Goal: Communication & Community: Share content

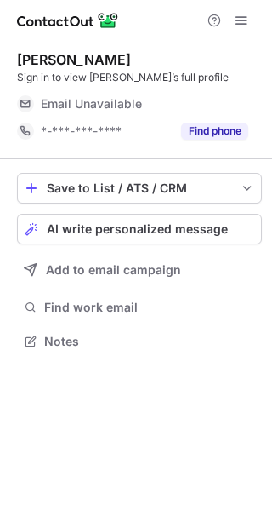
scroll to position [329, 272]
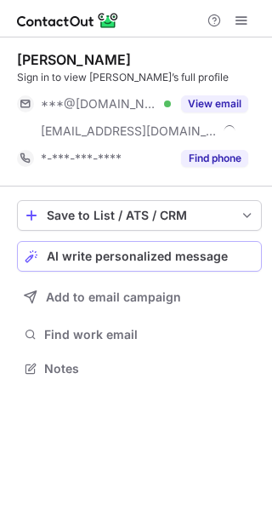
scroll to position [357, 272]
click at [115, 254] on span "AI write personalized message" at bounding box center [137, 256] width 181 height 14
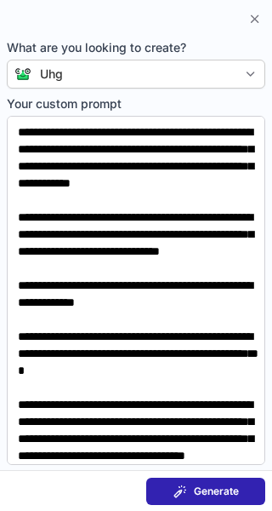
click at [207, 488] on span "Generate" at bounding box center [216, 491] width 45 height 14
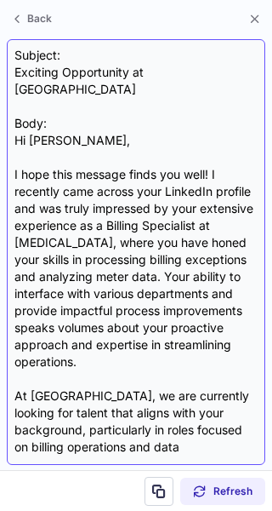
scroll to position [329, 272]
click at [89, 66] on div "Subject: Exciting Opportunity at UHG Body: Hi [PERSON_NAME], I hope this messag…" at bounding box center [135, 252] width 243 height 410
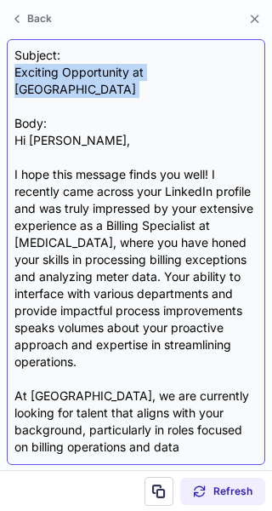
click at [89, 66] on div "Subject: Exciting Opportunity at UHG Body: Hi [PERSON_NAME], I hope this messag…" at bounding box center [135, 252] width 243 height 410
copy div "Exciting Opportunity at [GEOGRAPHIC_DATA]"
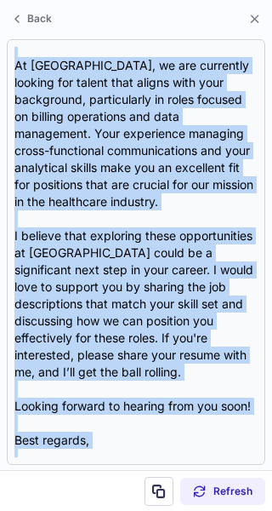
scroll to position [390, 0]
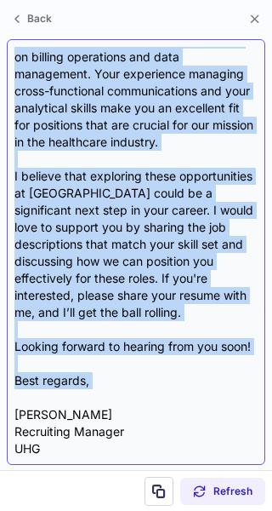
drag, startPoint x: 15, startPoint y: 122, endPoint x: 118, endPoint y: 392, distance: 289.6
click at [118, 392] on div "Subject: Exciting Opportunity at UHG Body: Hi [PERSON_NAME], I hope this messag…" at bounding box center [135, 252] width 243 height 410
copy div "Hi [PERSON_NAME], I hope this message finds you well! I recently came across yo…"
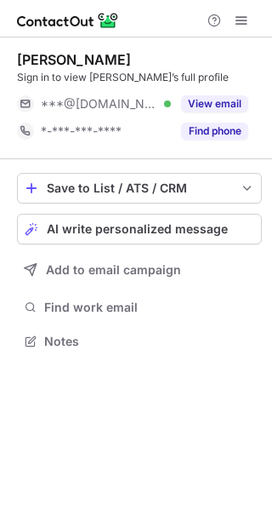
scroll to position [329, 272]
click at [172, 231] on span "AI write personalized message" at bounding box center [137, 229] width 181 height 14
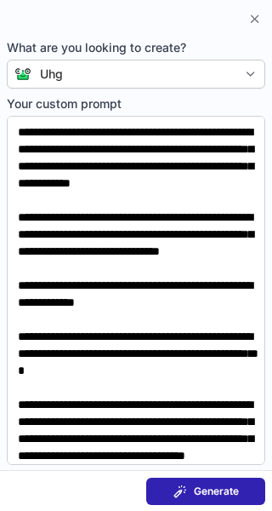
click at [183, 489] on span at bounding box center [181, 491] width 14 height 14
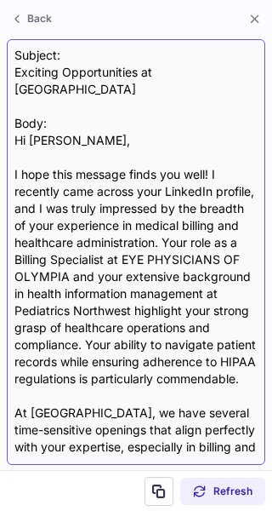
click at [100, 69] on div "Subject: Exciting Opportunities at UHG Body: Hi Diane, I hope this message find…" at bounding box center [135, 252] width 243 height 410
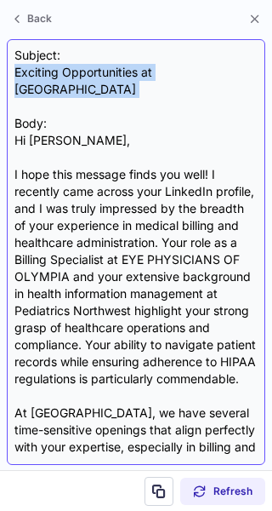
click at [100, 69] on div "Subject: Exciting Opportunities at UHG Body: Hi Diane, I hope this message find…" at bounding box center [135, 252] width 243 height 410
copy div "Exciting Opportunities at UHG"
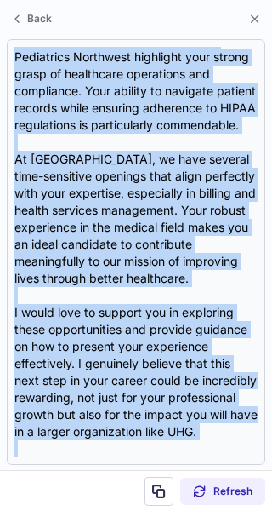
scroll to position [509, 0]
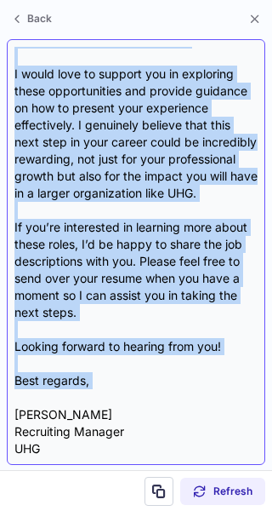
drag, startPoint x: 17, startPoint y: 122, endPoint x: 99, endPoint y: 396, distance: 286.0
click at [99, 396] on div "Subject: Exciting Opportunities at UHG Body: Hi Diane, I hope this message find…" at bounding box center [135, 252] width 243 height 410
copy div "Hi Diane, I hope this message finds you well! I recently came across your Linke…"
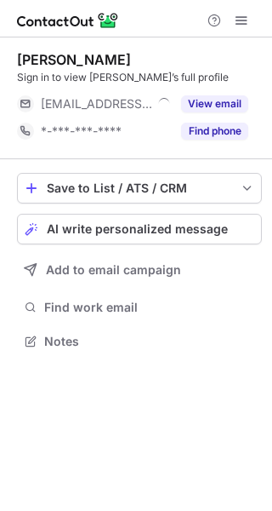
scroll to position [329, 272]
click at [211, 232] on span "AI write personalized message" at bounding box center [137, 229] width 181 height 14
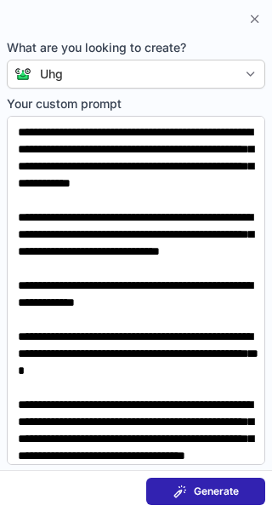
click at [226, 484] on span "Generate" at bounding box center [216, 491] width 45 height 14
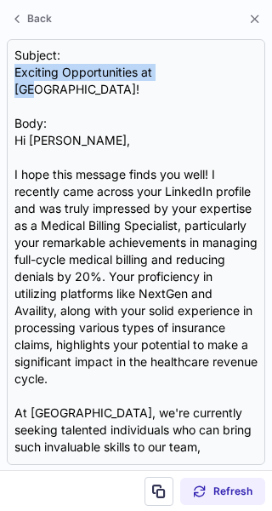
drag, startPoint x: 181, startPoint y: 68, endPoint x: 0, endPoint y: 77, distance: 181.5
click at [0, 77] on section "Subject: Exciting Opportunities at [GEOGRAPHIC_DATA]! Body: Hi [PERSON_NAME], I…" at bounding box center [136, 252] width 272 height 436
copy div "Exciting Opportunities at [GEOGRAPHIC_DATA]"
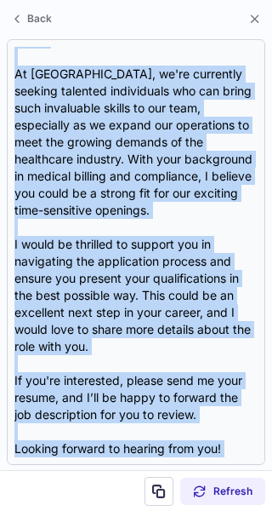
scroll to position [424, 0]
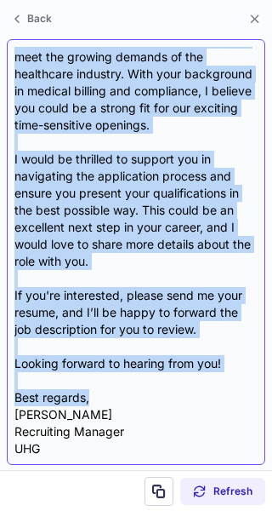
drag, startPoint x: 17, startPoint y: 122, endPoint x: 94, endPoint y: 392, distance: 280.7
click at [94, 392] on div "Subject: Exciting Opportunities at [GEOGRAPHIC_DATA]! Body: Hi [PERSON_NAME], I…" at bounding box center [135, 252] width 243 height 410
copy div "Hi [PERSON_NAME], I hope this message finds you well! I recently came across yo…"
